Goal: Task Accomplishment & Management: Complete application form

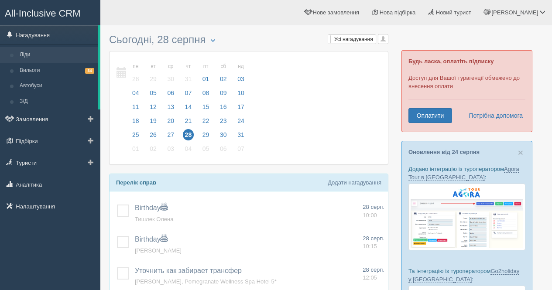
click at [40, 57] on link "Ліди" at bounding box center [57, 55] width 82 height 16
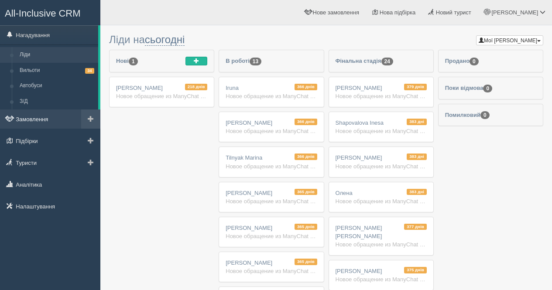
click at [44, 111] on link "Замовлення" at bounding box center [50, 119] width 100 height 19
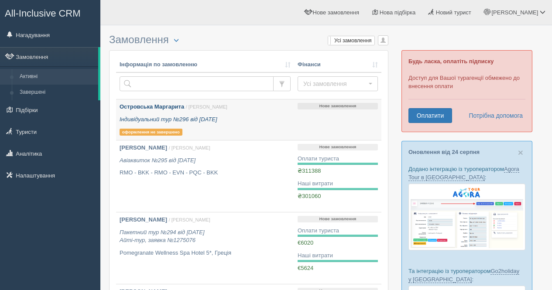
click at [217, 118] on icon "Індивідуальний тур №296 від 25.08.2025" at bounding box center [169, 119] width 98 height 7
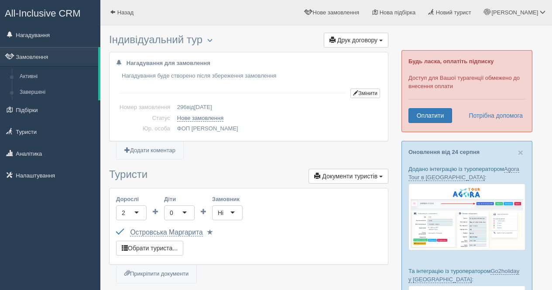
scroll to position [131, 0]
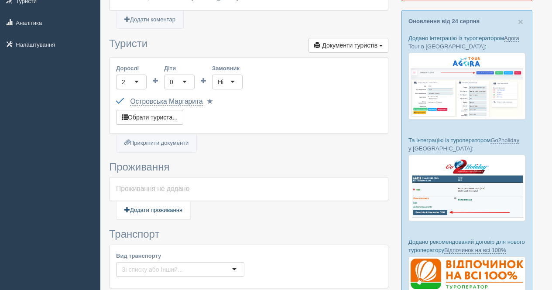
click at [155, 206] on link "Додати проживання" at bounding box center [153, 211] width 74 height 18
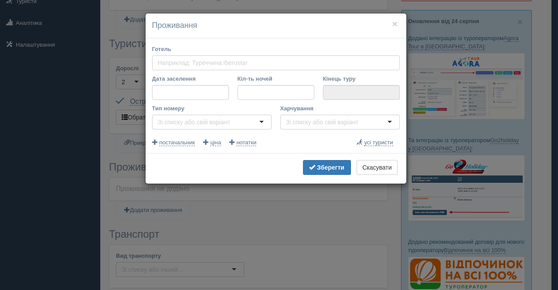
click at [398, 25] on h4 "Проживання" at bounding box center [276, 25] width 248 height 11
click at [396, 24] on button "×" at bounding box center [394, 23] width 5 height 9
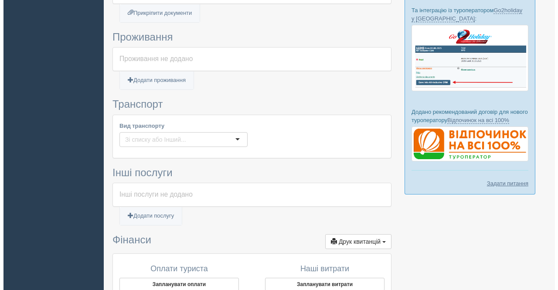
scroll to position [262, 0]
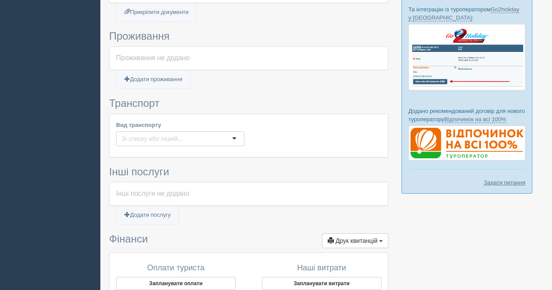
click at [159, 138] on input "Вид транспорту" at bounding box center [154, 138] width 65 height 9
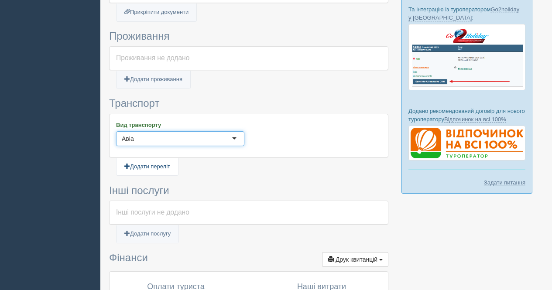
click at [159, 168] on link "Додати переліт" at bounding box center [147, 167] width 62 height 18
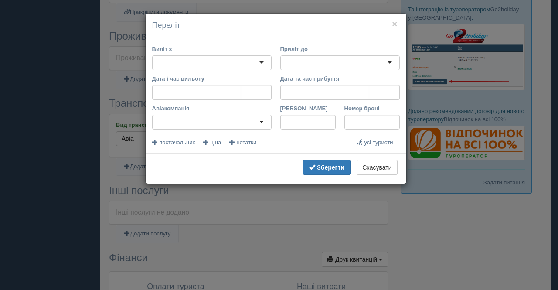
click at [212, 56] on div at bounding box center [212, 62] width 120 height 15
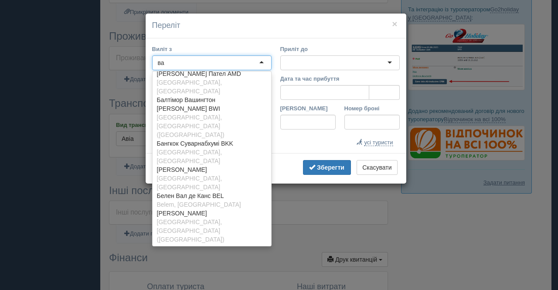
scroll to position [2, 0]
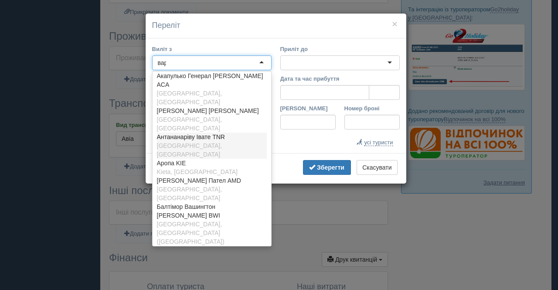
type input "варш"
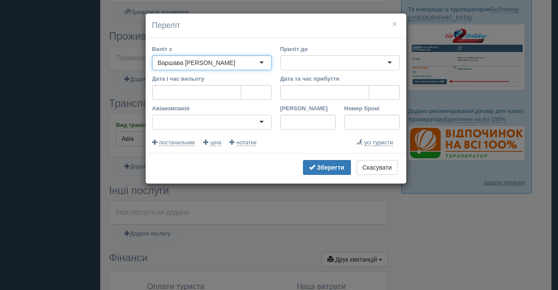
click at [333, 58] on div at bounding box center [341, 62] width 120 height 15
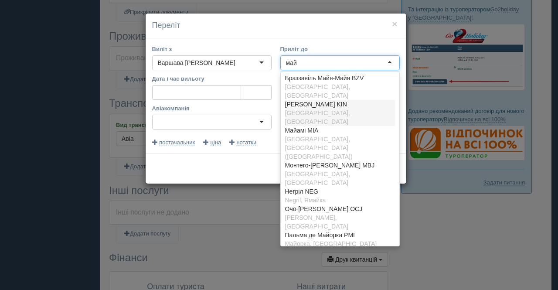
type input "майо"
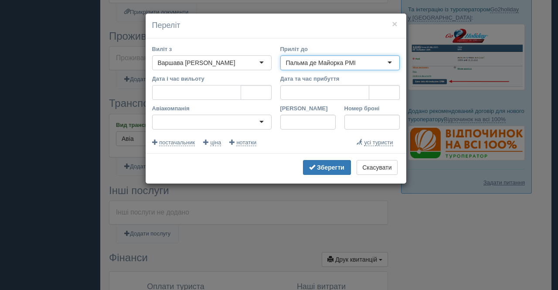
click at [168, 96] on input "Дата і час вильоту" at bounding box center [196, 92] width 89 height 15
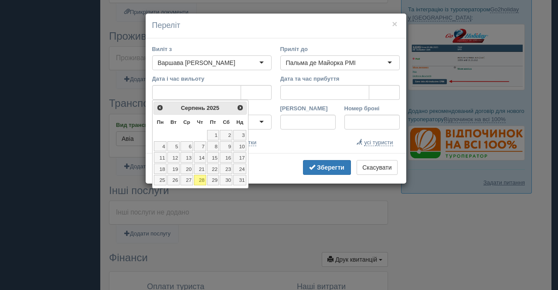
click at [216, 183] on link "29" at bounding box center [213, 180] width 12 height 10
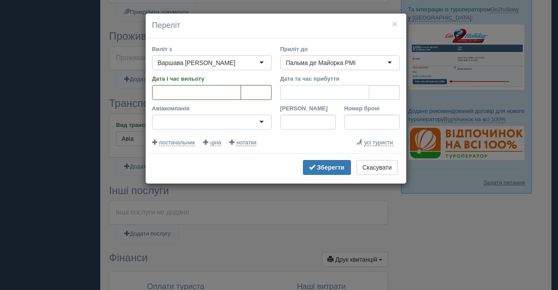
click at [329, 95] on input "Дата та час прибуття" at bounding box center [325, 92] width 89 height 15
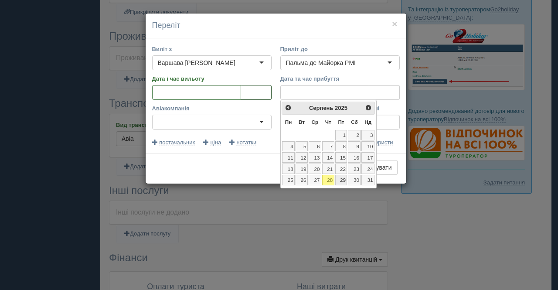
click at [266, 97] on input "tel" at bounding box center [256, 92] width 31 height 15
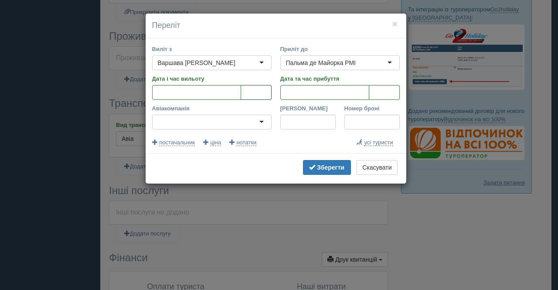
click at [260, 94] on input "tel" at bounding box center [256, 92] width 31 height 15
click at [301, 99] on input "Дата та час прибуття" at bounding box center [325, 92] width 89 height 15
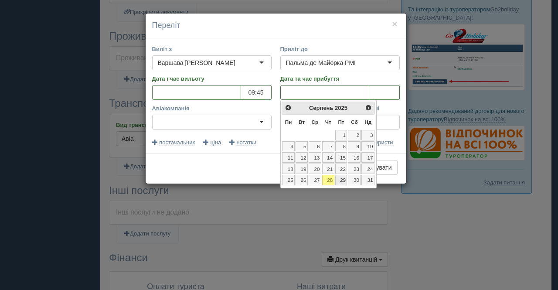
click at [343, 184] on link "29" at bounding box center [341, 180] width 12 height 10
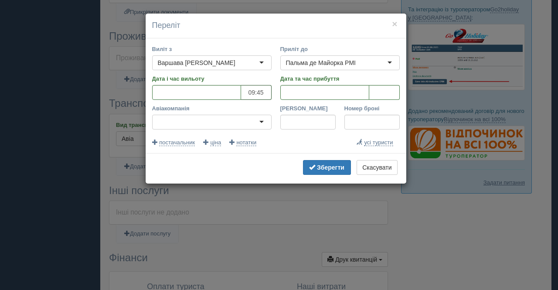
click at [265, 94] on input "09:45" at bounding box center [256, 92] width 31 height 15
type input "0г:хх"
type input "10:15"
click at [392, 89] on input "tel" at bounding box center [385, 92] width 31 height 15
type input "13:20"
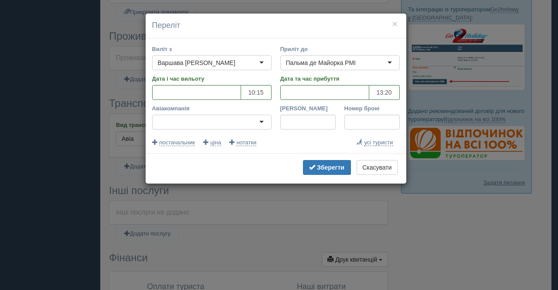
click at [256, 125] on div at bounding box center [212, 122] width 120 height 15
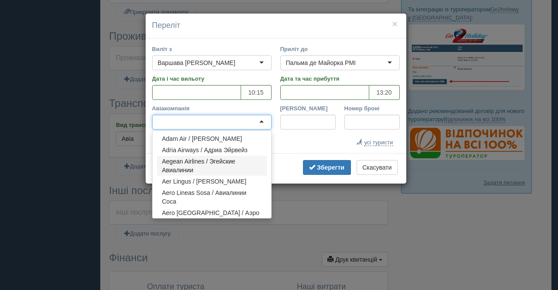
type input "к"
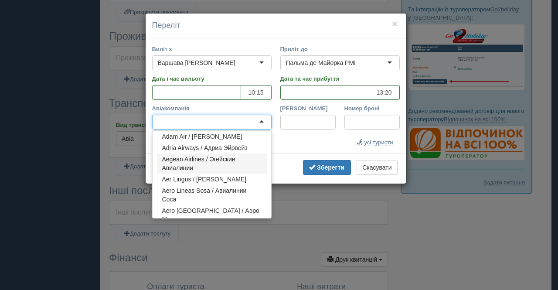
type input "к"
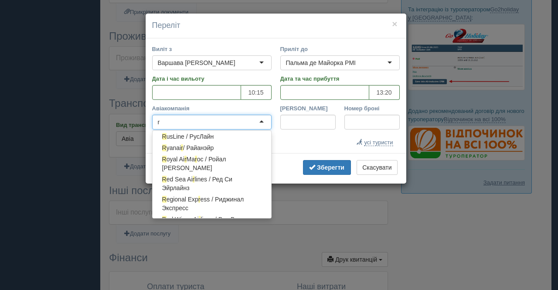
scroll to position [4001, 0]
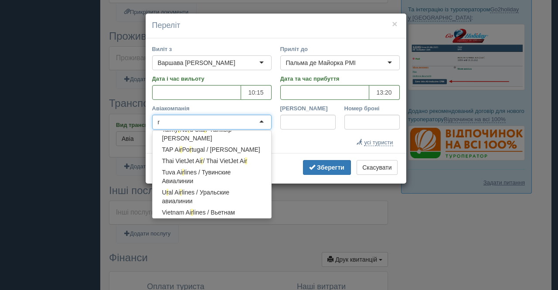
type input "ry"
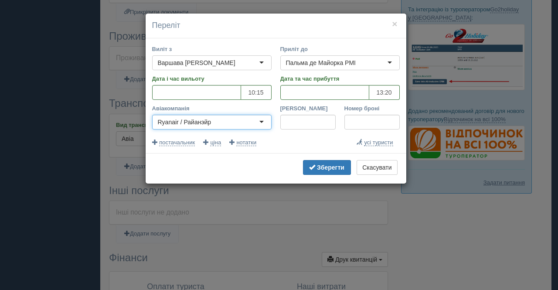
scroll to position [0, 0]
click at [309, 123] on input "[PERSON_NAME]" at bounding box center [308, 122] width 55 height 15
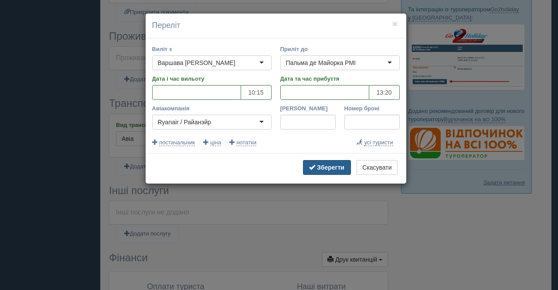
click at [323, 164] on b "Зберегти" at bounding box center [330, 167] width 27 height 7
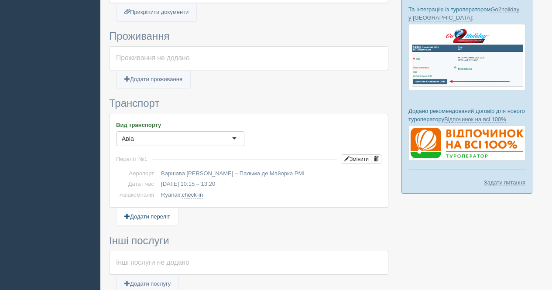
click at [170, 214] on link "Додати переліт" at bounding box center [147, 217] width 62 height 18
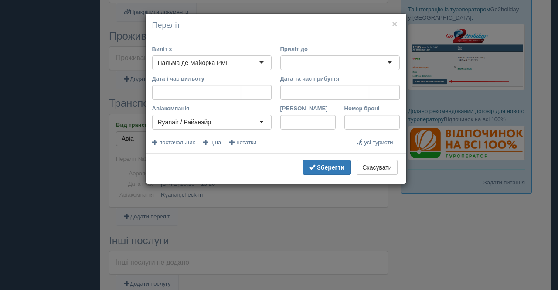
click at [301, 58] on div at bounding box center [341, 62] width 120 height 15
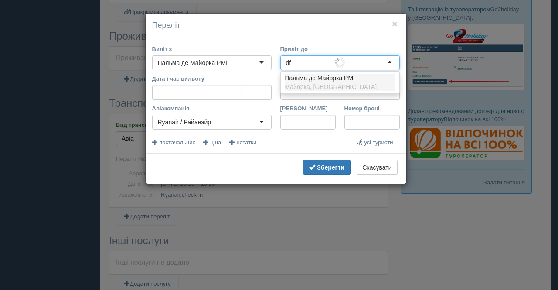
type input "d"
type input "варш"
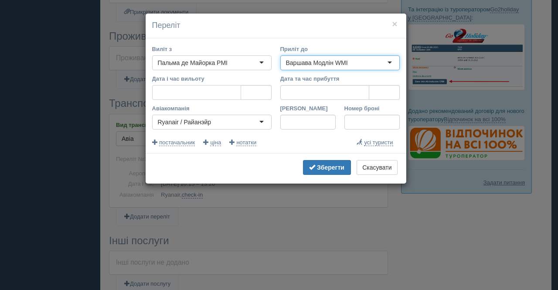
click at [224, 89] on input "Дата і час вильоту" at bounding box center [196, 92] width 89 height 15
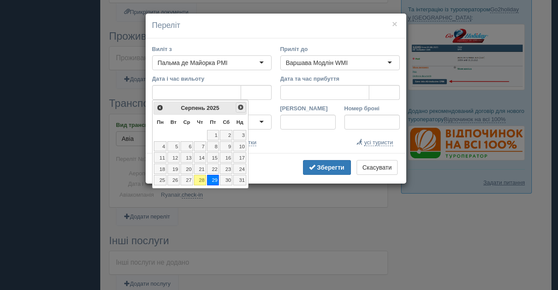
click at [240, 108] on span "Наст>" at bounding box center [240, 107] width 7 height 7
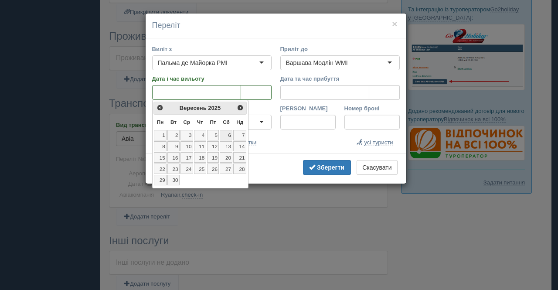
click at [229, 132] on link "6" at bounding box center [226, 135] width 13 height 10
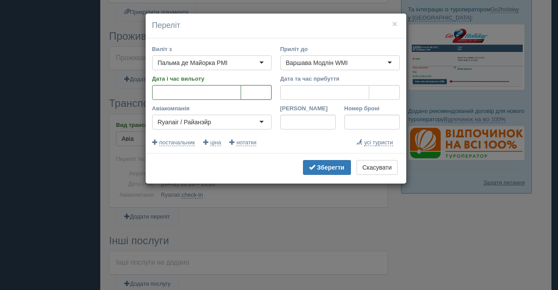
click at [250, 88] on input "tel" at bounding box center [256, 92] width 31 height 15
type input "21:05"
click at [376, 99] on input "tel" at bounding box center [385, 92] width 31 height 15
type input "00:10"
click at [331, 95] on input "Дата та час прибуття" at bounding box center [325, 92] width 89 height 15
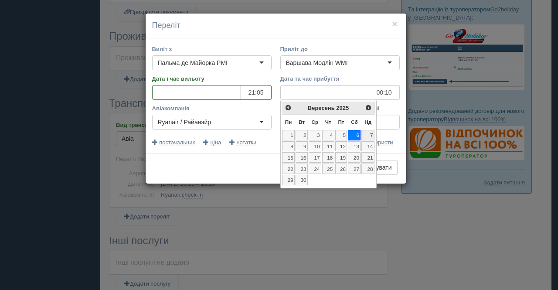
click at [369, 134] on link "7" at bounding box center [368, 135] width 13 height 10
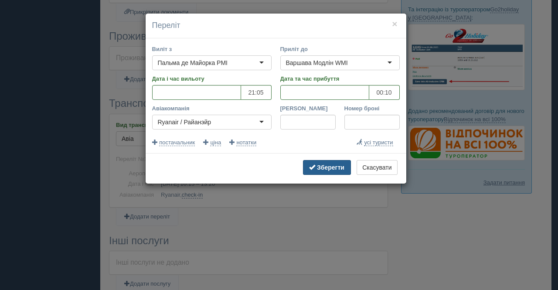
click at [326, 174] on button "Зберегти" at bounding box center [327, 167] width 48 height 15
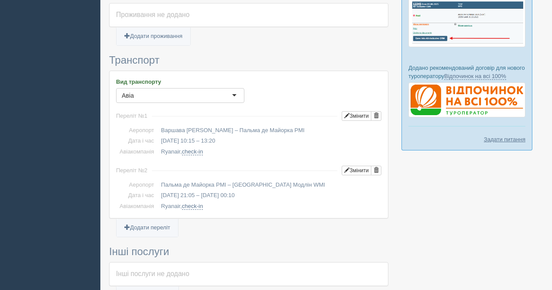
scroll to position [305, 0]
click at [355, 172] on button "Змінити" at bounding box center [357, 170] width 30 height 10
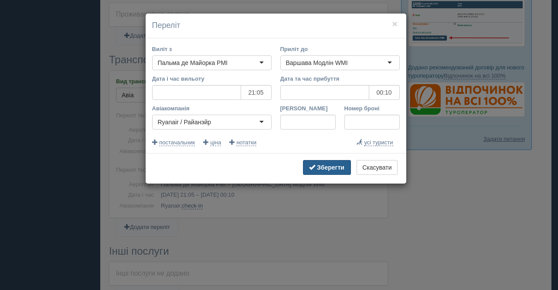
click at [335, 164] on button "Зберегти" at bounding box center [327, 167] width 48 height 15
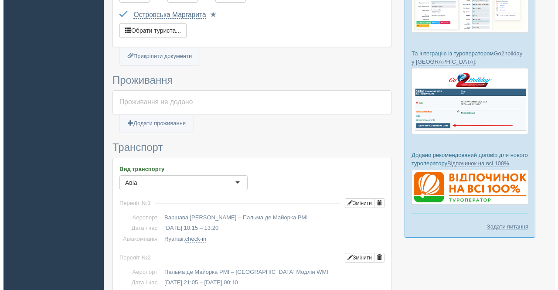
scroll to position [175, 0]
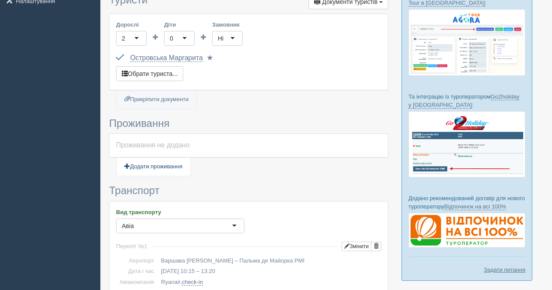
click at [170, 164] on link "Додати проживання" at bounding box center [153, 167] width 74 height 18
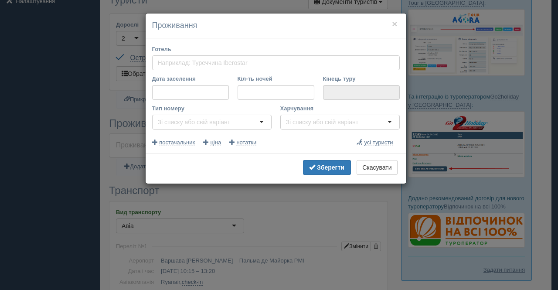
click at [222, 62] on input "Готель" at bounding box center [204, 62] width 93 height 9
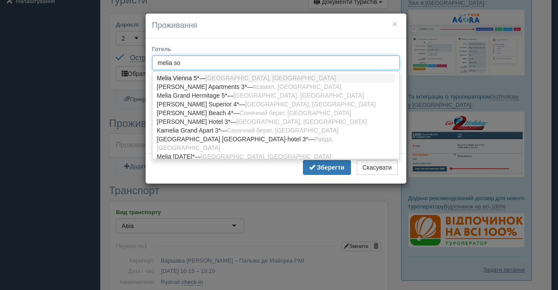
type input "melia sou"
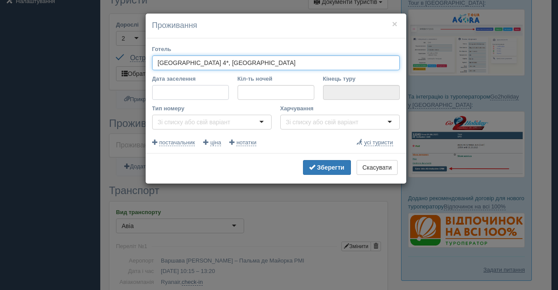
click at [205, 95] on input "Дата заселення" at bounding box center [190, 92] width 77 height 15
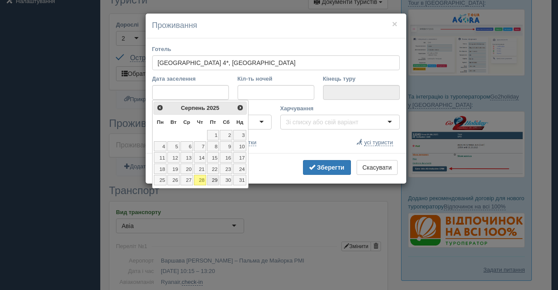
click at [216, 181] on link "29" at bounding box center [213, 180] width 12 height 10
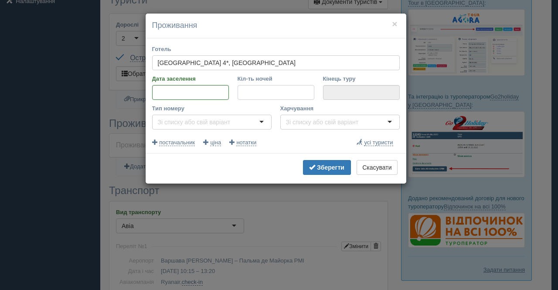
click at [289, 86] on input "Кіл-ть ночей" at bounding box center [276, 92] width 77 height 15
type input "7"
type input "05.09.2025"
type input "8"
type input "[DATE]"
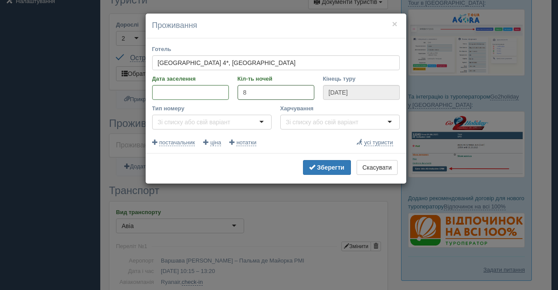
type input "8"
click at [190, 124] on input "Тип номеру" at bounding box center [196, 122] width 76 height 9
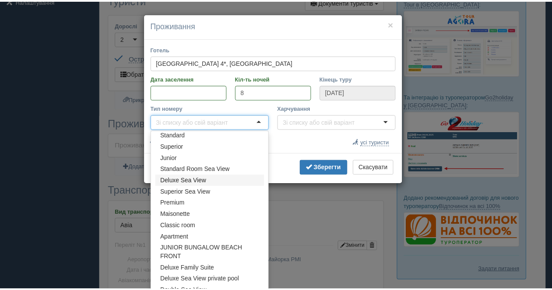
scroll to position [0, 0]
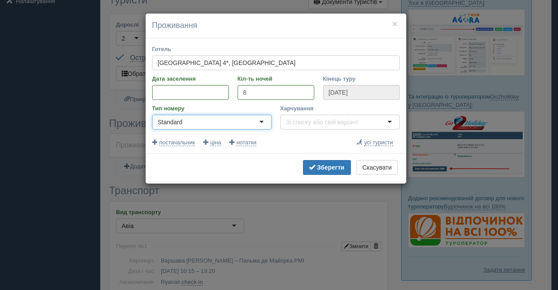
click at [309, 117] on div at bounding box center [341, 122] width 120 height 15
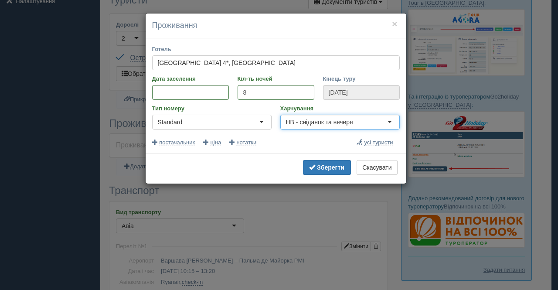
click at [297, 120] on div "HB - сніданок та вечеря" at bounding box center [319, 122] width 67 height 9
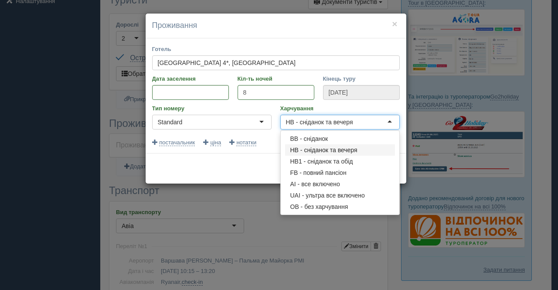
click at [274, 155] on div "Зберегти Скасувати" at bounding box center [276, 168] width 261 height 31
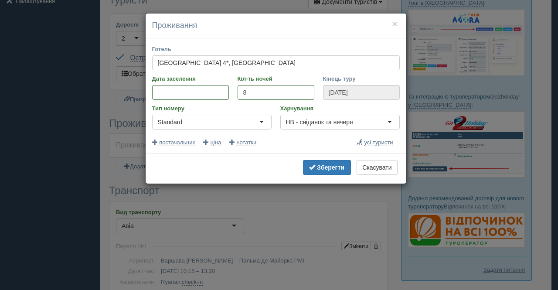
click at [344, 127] on div "HB - сніданок та вечеря" at bounding box center [341, 122] width 120 height 15
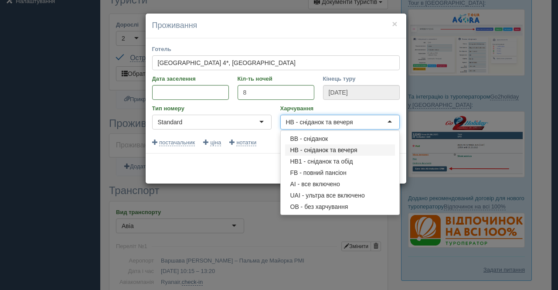
click at [340, 148] on div "Готель Melia South Beach 4*, Іспанія Melia South Beach 4*, Іспанія Melia South …" at bounding box center [276, 95] width 261 height 115
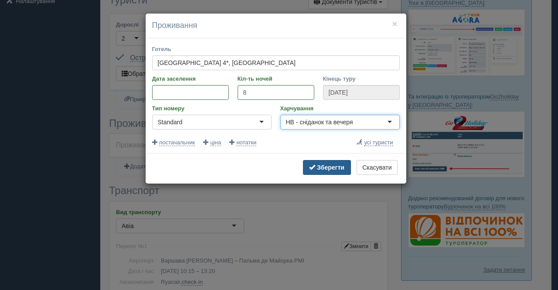
click at [335, 166] on b "Зберегти" at bounding box center [330, 167] width 27 height 7
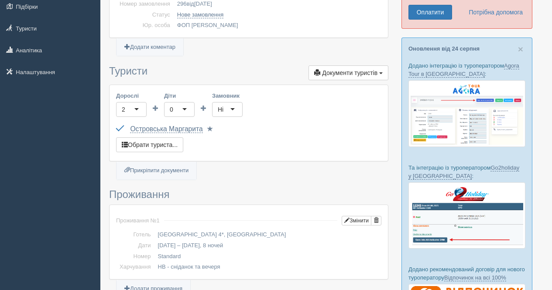
scroll to position [44, 0]
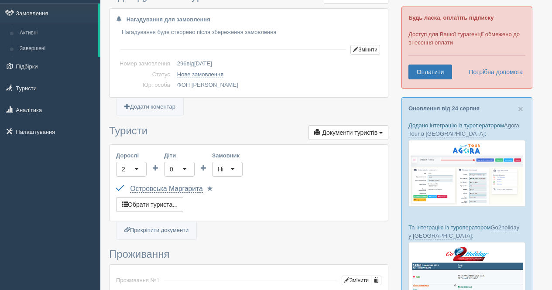
click at [345, 140] on div "Туристи Документи туристів Документи Інфолист Паспортні дані Відгук про подорож…" at bounding box center [248, 182] width 279 height 115
click at [343, 134] on span "Документи туристів" at bounding box center [349, 132] width 55 height 7
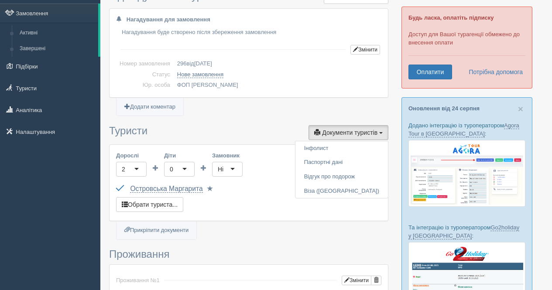
click at [257, 231] on ul "Прикріпити документи" at bounding box center [248, 234] width 279 height 11
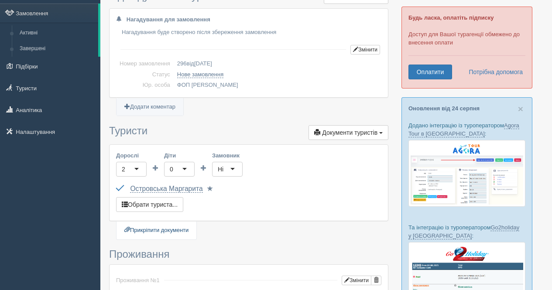
click at [192, 234] on link "Прикріпити документи" at bounding box center [156, 231] width 80 height 18
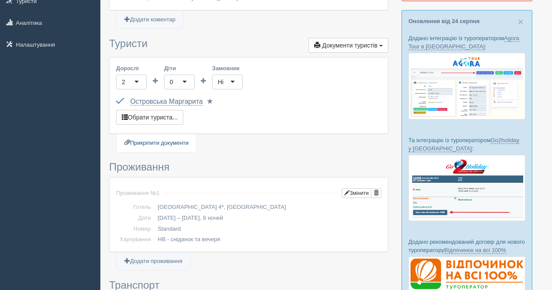
click at [158, 147] on link "Прикріпити документи" at bounding box center [156, 143] width 80 height 18
type input "C:\fakepath\boarding-pass (1).pdf"
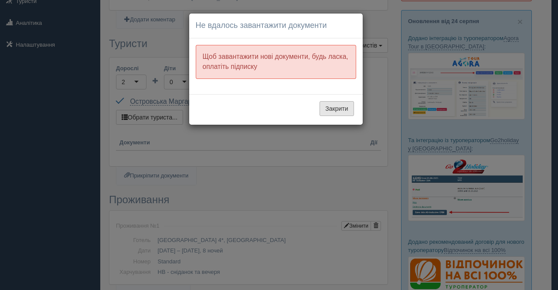
click at [338, 103] on button "Закрити" at bounding box center [337, 108] width 34 height 15
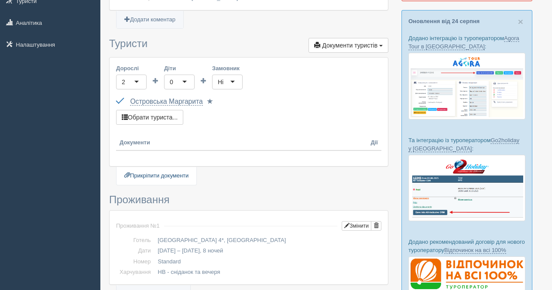
click at [181, 176] on link "Прикріпити документи" at bounding box center [156, 176] width 80 height 18
type input "C:\fakepath\Bono_6ID844.pdf"
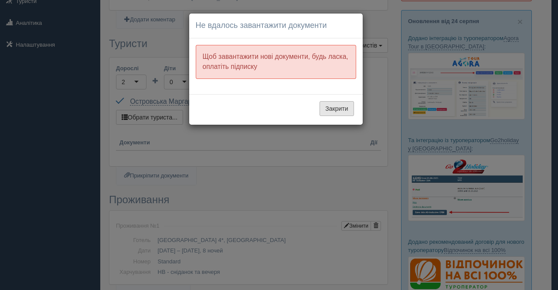
click at [339, 110] on button "Закрити" at bounding box center [337, 108] width 34 height 15
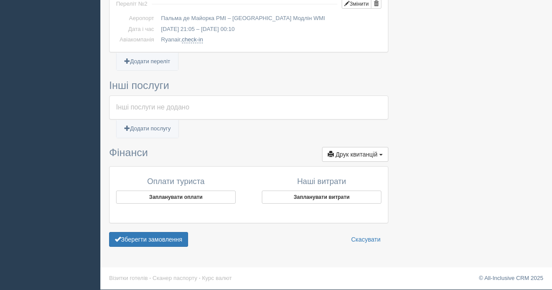
scroll to position [555, 0]
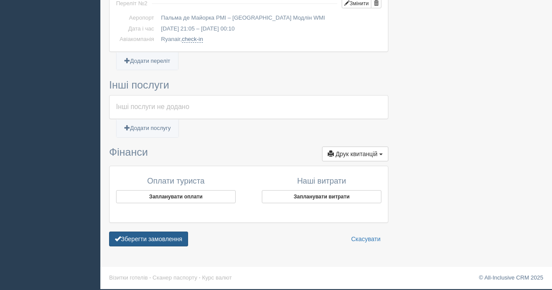
click at [159, 243] on button "Зберегти замовлення" at bounding box center [148, 239] width 79 height 15
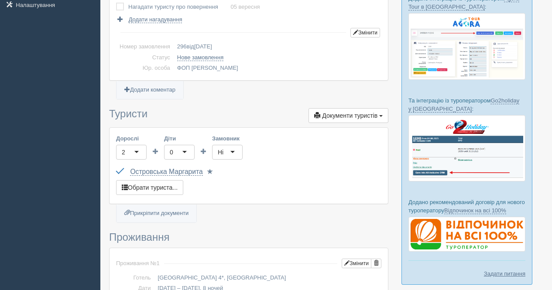
scroll to position [175, 0]
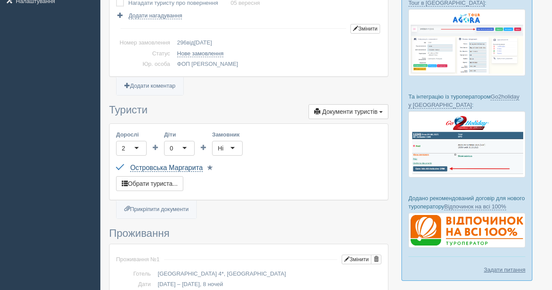
click at [197, 169] on link "Островська Маргарита" at bounding box center [166, 168] width 72 height 8
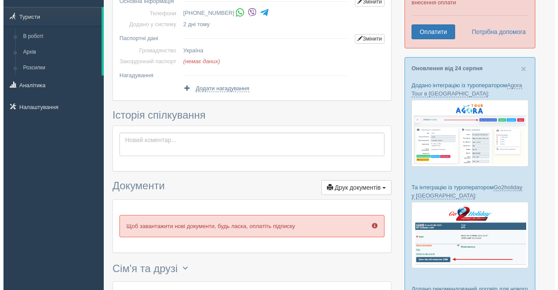
scroll to position [213, 0]
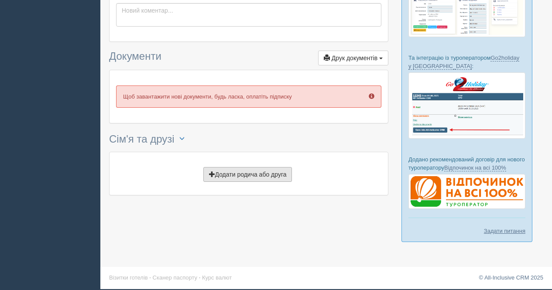
click at [257, 172] on button "Додати родича або друга" at bounding box center [247, 174] width 89 height 15
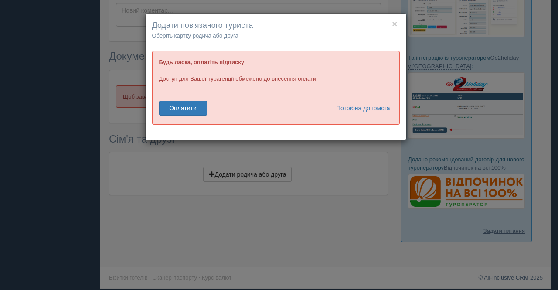
click at [401, 21] on div "× Додати пов'язаного туриста Оберіть картку родича або друга" at bounding box center [276, 34] width 261 height 41
click at [399, 22] on h4 "Додати пов'язаного туриста" at bounding box center [276, 25] width 248 height 11
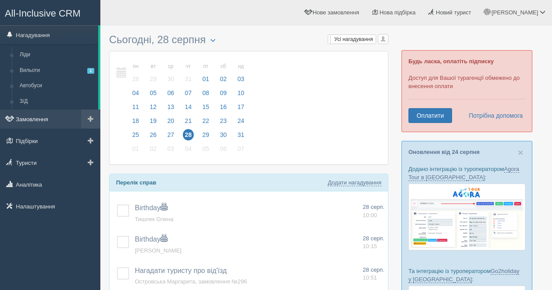
click at [35, 119] on link "Замовлення" at bounding box center [50, 119] width 100 height 19
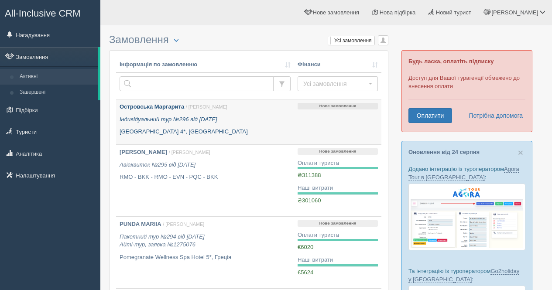
click at [180, 114] on div "[PERSON_NAME] / [PERSON_NAME] Індивідуальний тур №296 від [DATE] [GEOGRAPHIC_DA…" at bounding box center [205, 119] width 171 height 33
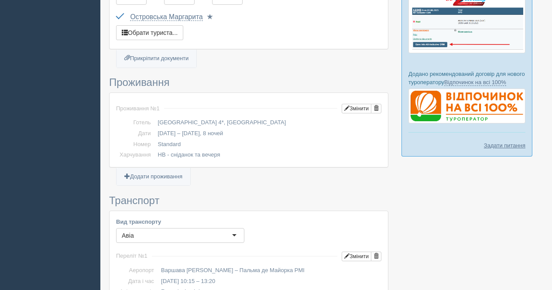
scroll to position [305, 0]
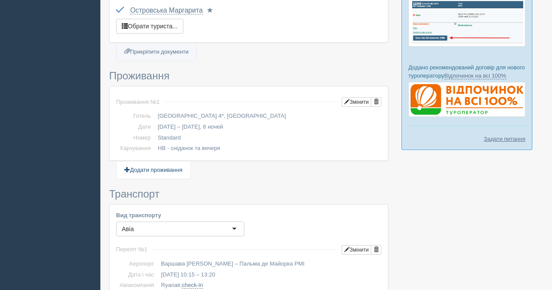
click at [174, 168] on link "Додати проживання" at bounding box center [153, 170] width 74 height 18
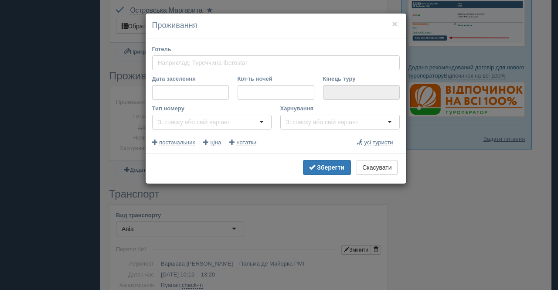
click at [321, 127] on div at bounding box center [341, 122] width 120 height 15
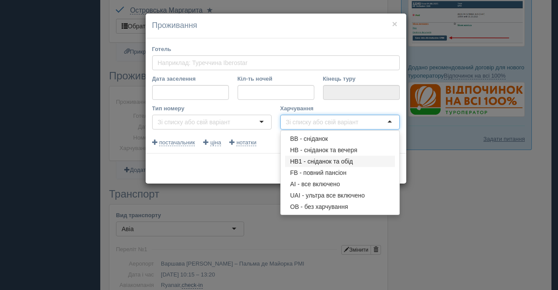
click at [440, 174] on div "× Проживання Готель Дата заселення Кіл-ть ночей Кінець туру Тип номеру Харчуван…" at bounding box center [279, 145] width 558 height 290
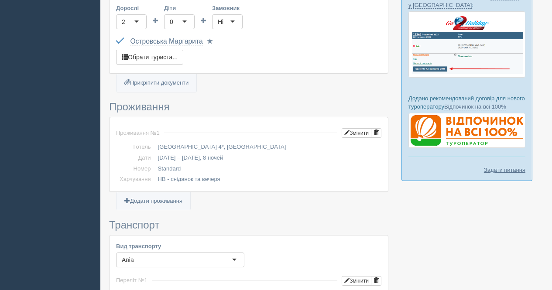
scroll to position [262, 0]
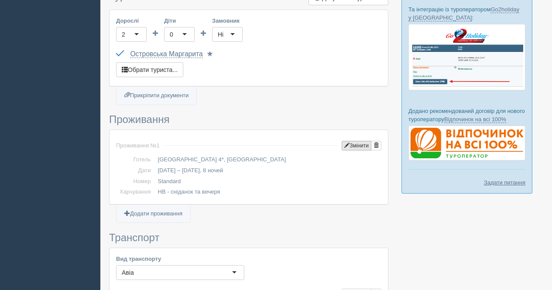
click at [351, 147] on button "Змінити" at bounding box center [357, 146] width 30 height 10
type input "8"
type input "[DATE]"
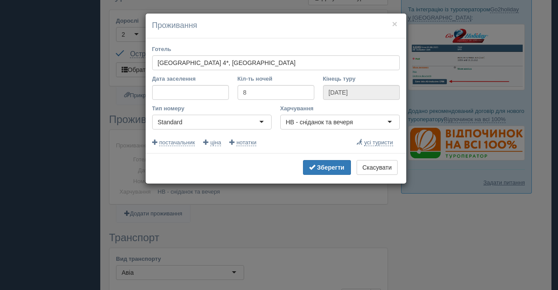
click at [344, 126] on div "HB - сніданок та вечеря" at bounding box center [319, 122] width 67 height 9
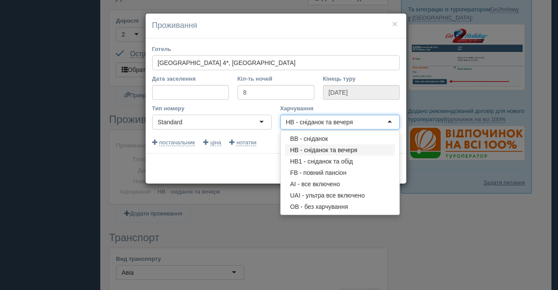
click at [344, 126] on div "HB - сніданок та вечеря" at bounding box center [319, 122] width 67 height 9
click at [395, 24] on button "×" at bounding box center [394, 23] width 5 height 9
